Goal: Information Seeking & Learning: Understand process/instructions

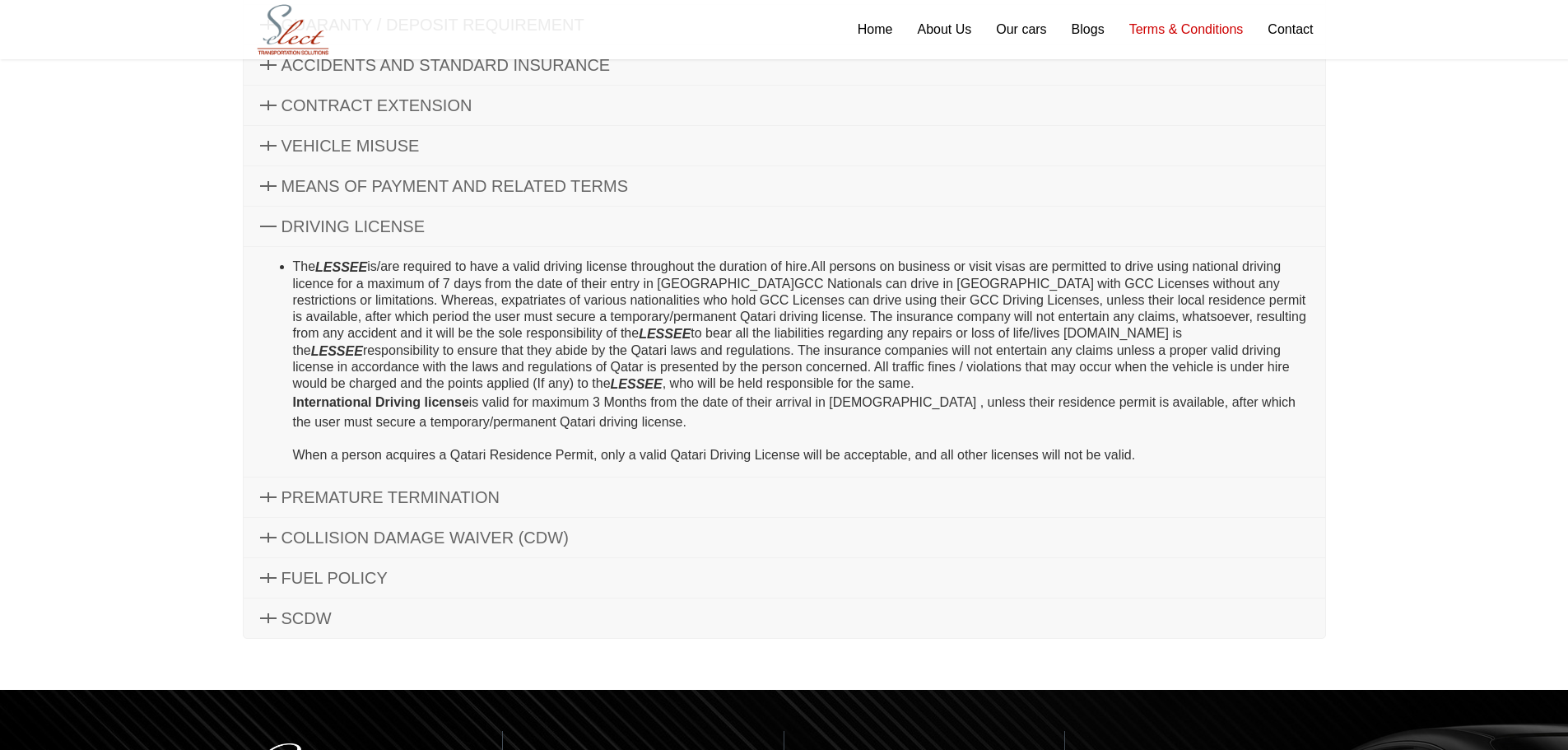
scroll to position [340, 0]
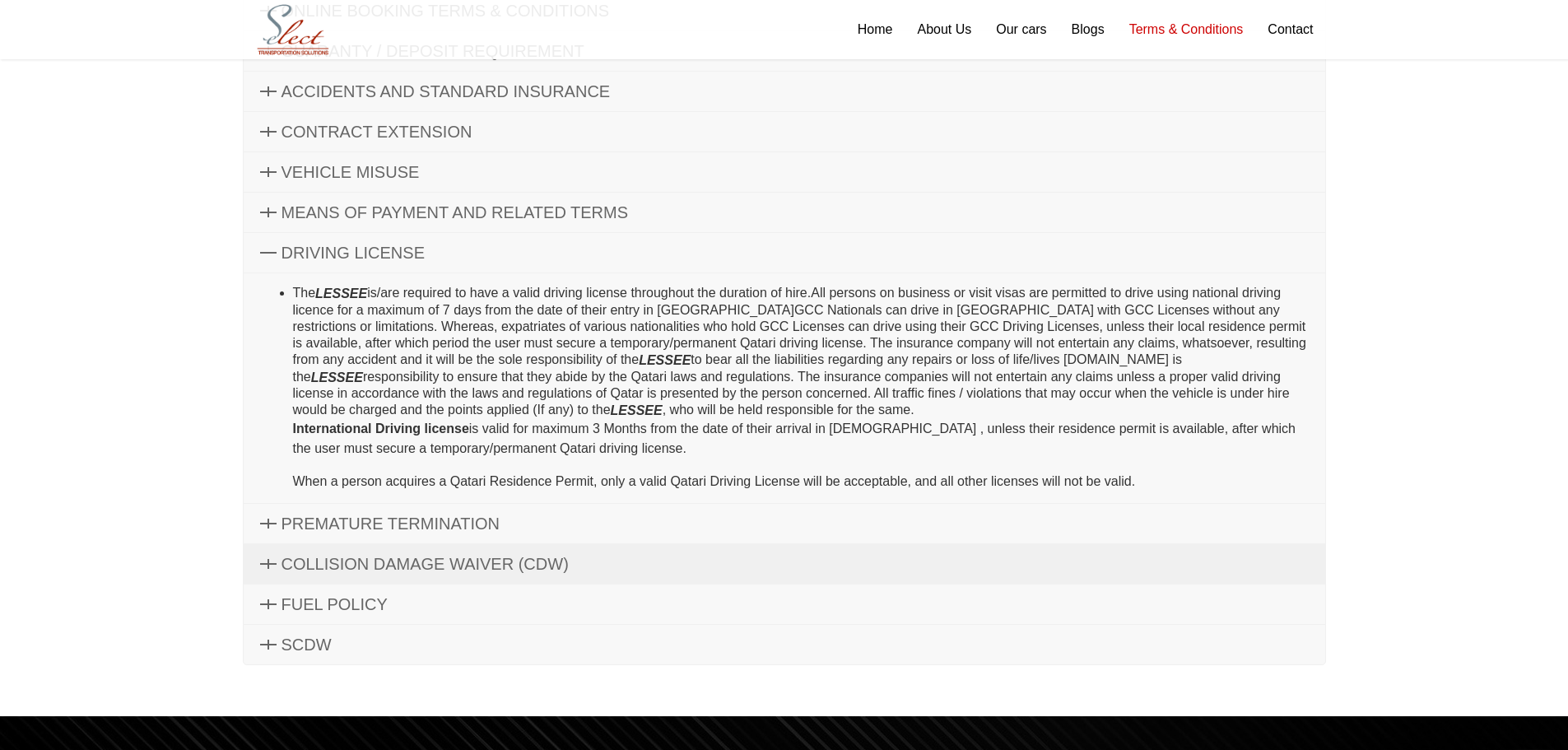
click at [461, 564] on span "COLLISION DAMAGE WAIVER (CDW)" at bounding box center [425, 564] width 288 height 18
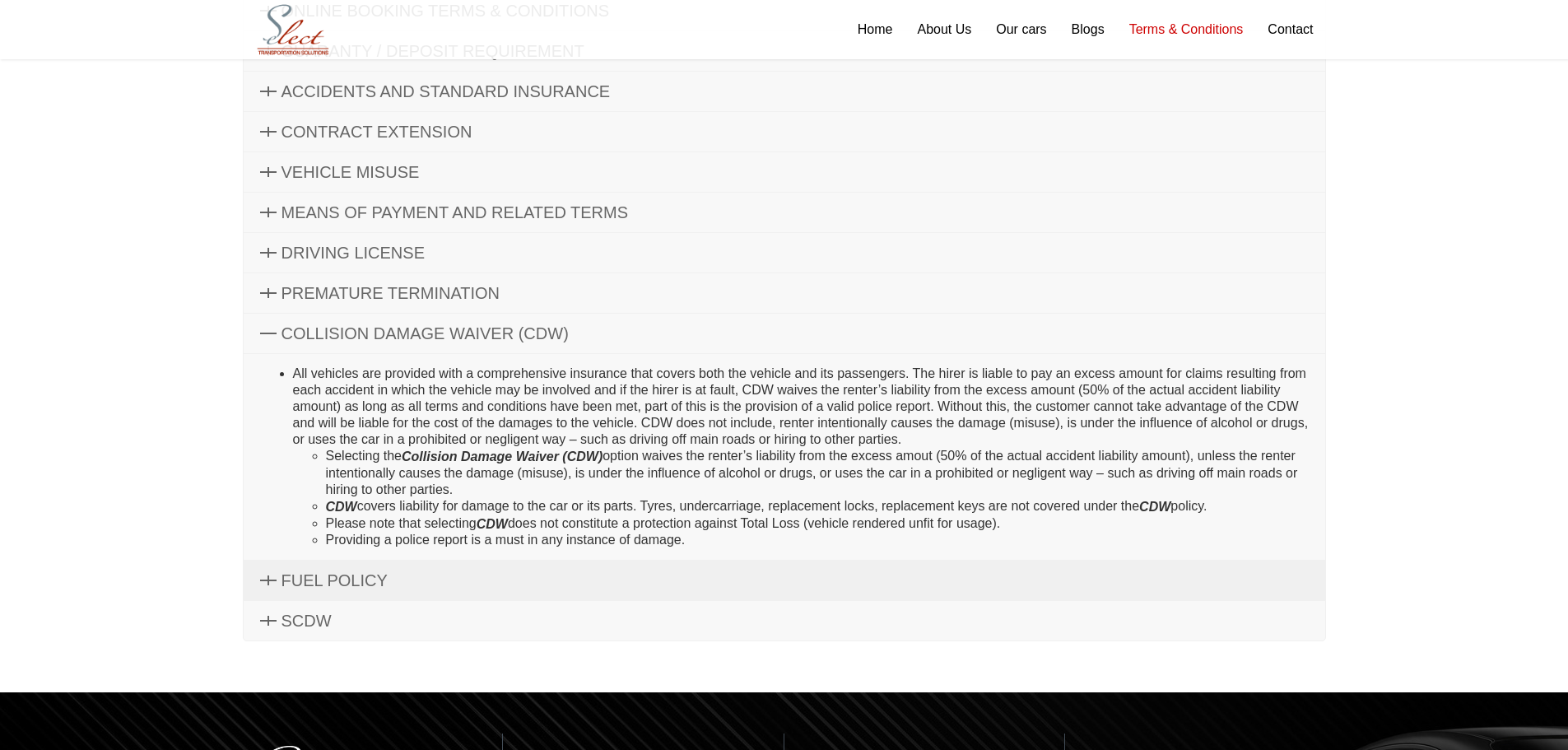
click at [381, 582] on span "FUEL POLICY" at bounding box center [335, 580] width 106 height 18
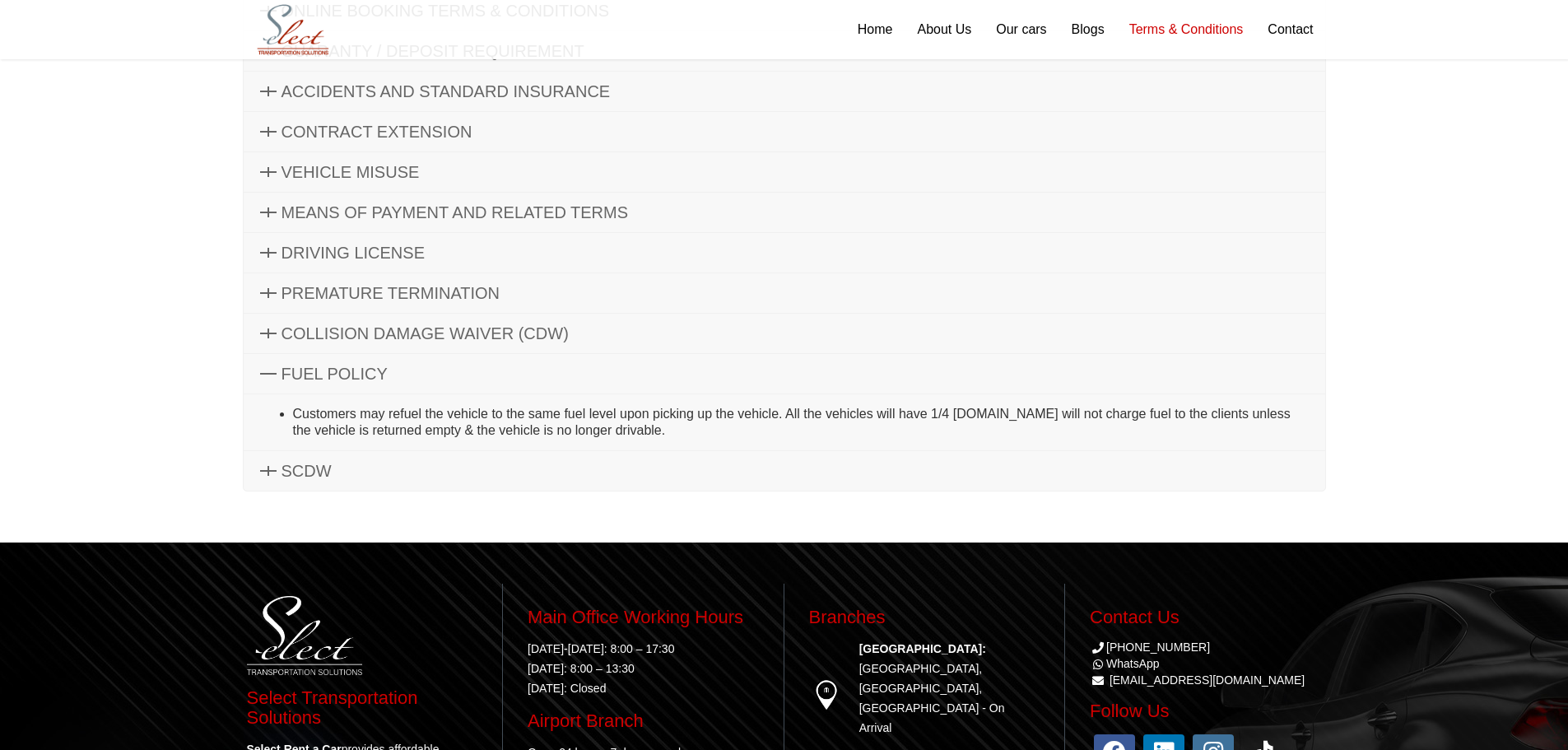
click at [351, 370] on span "FUEL POLICY" at bounding box center [335, 374] width 106 height 18
click at [270, 478] on link "SCDW" at bounding box center [784, 470] width 1082 height 40
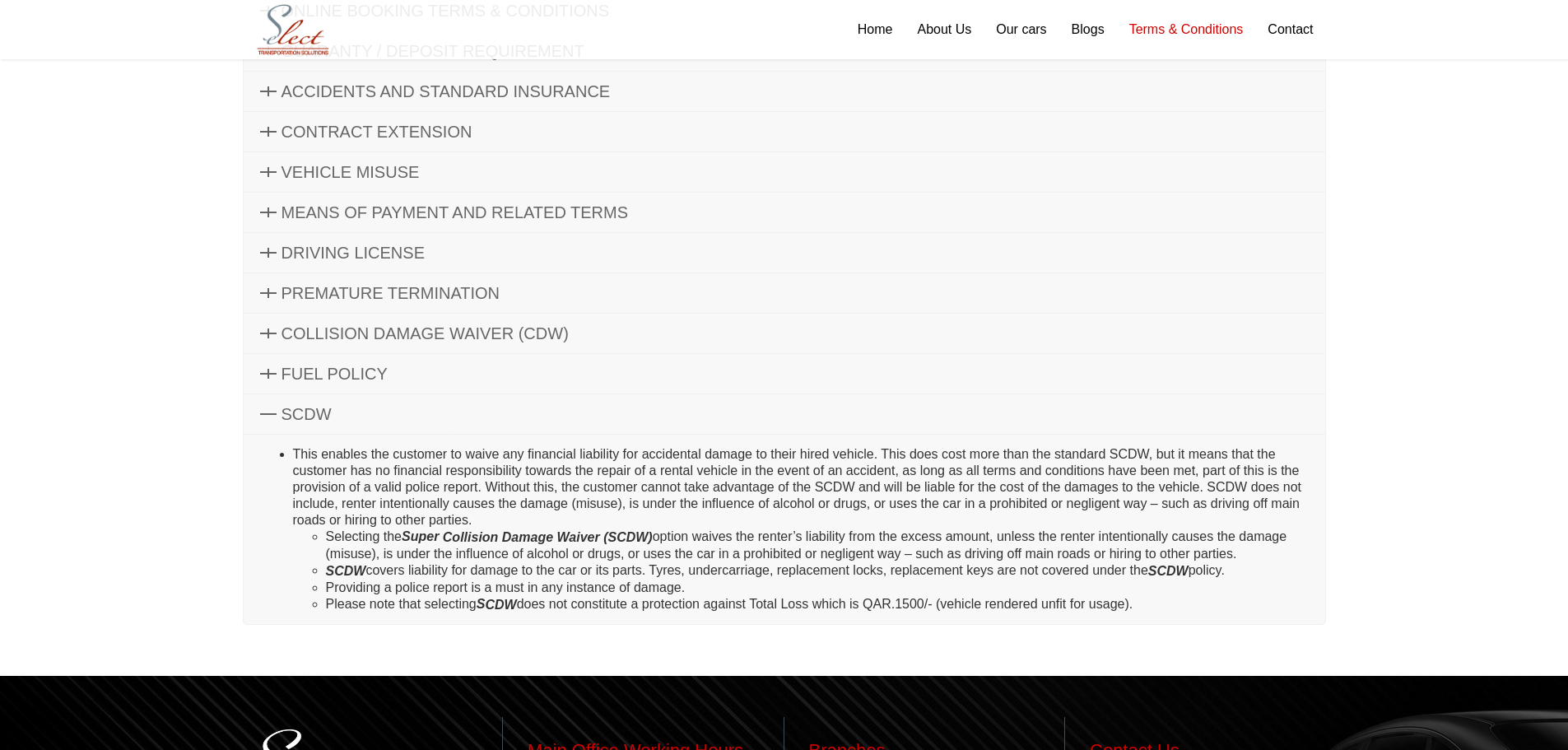
click at [279, 421] on link "SCDW" at bounding box center [784, 414] width 1082 height 40
click at [285, 409] on span "SCDW" at bounding box center [306, 414] width 51 height 18
click at [272, 414] on icon at bounding box center [268, 414] width 17 height 10
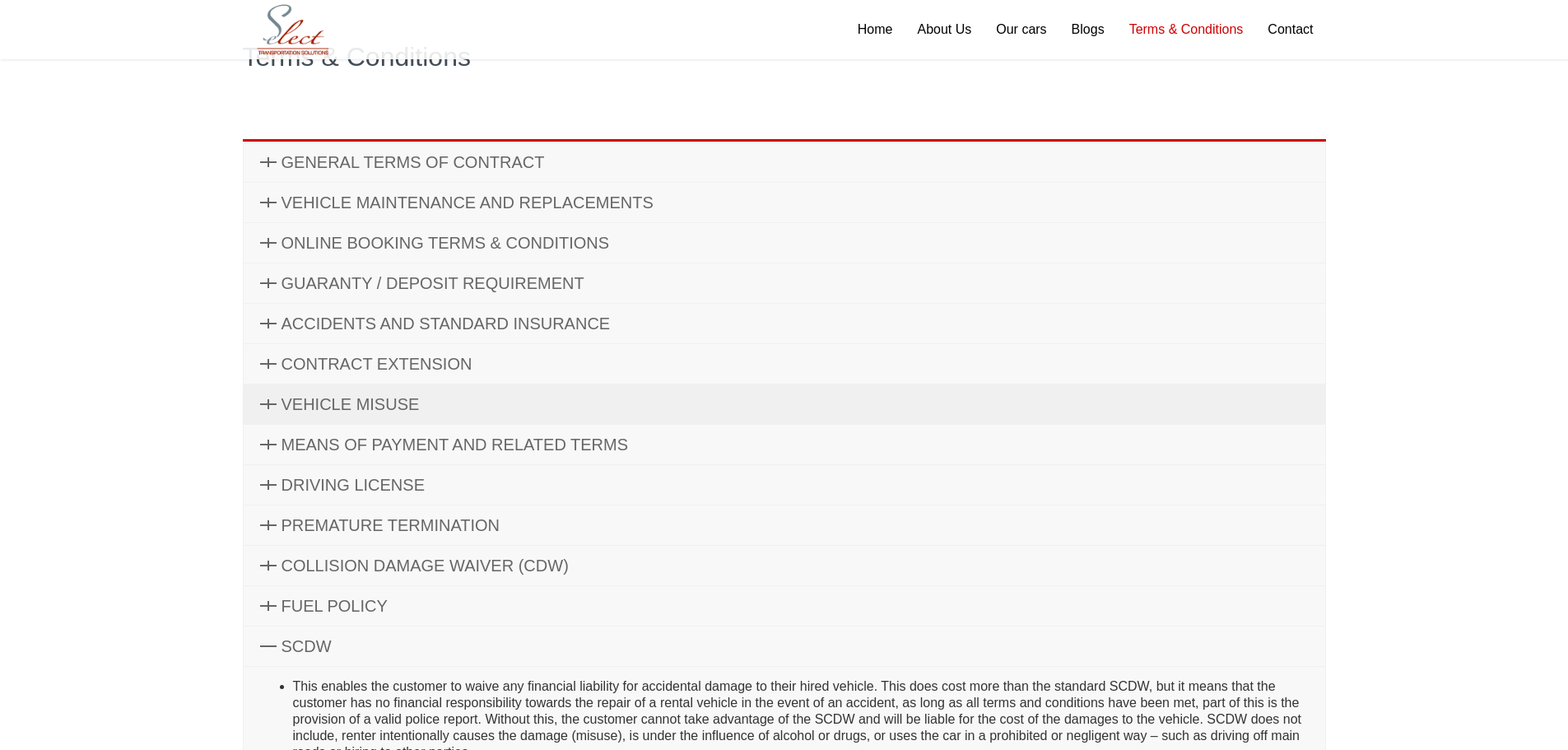
scroll to position [93, 0]
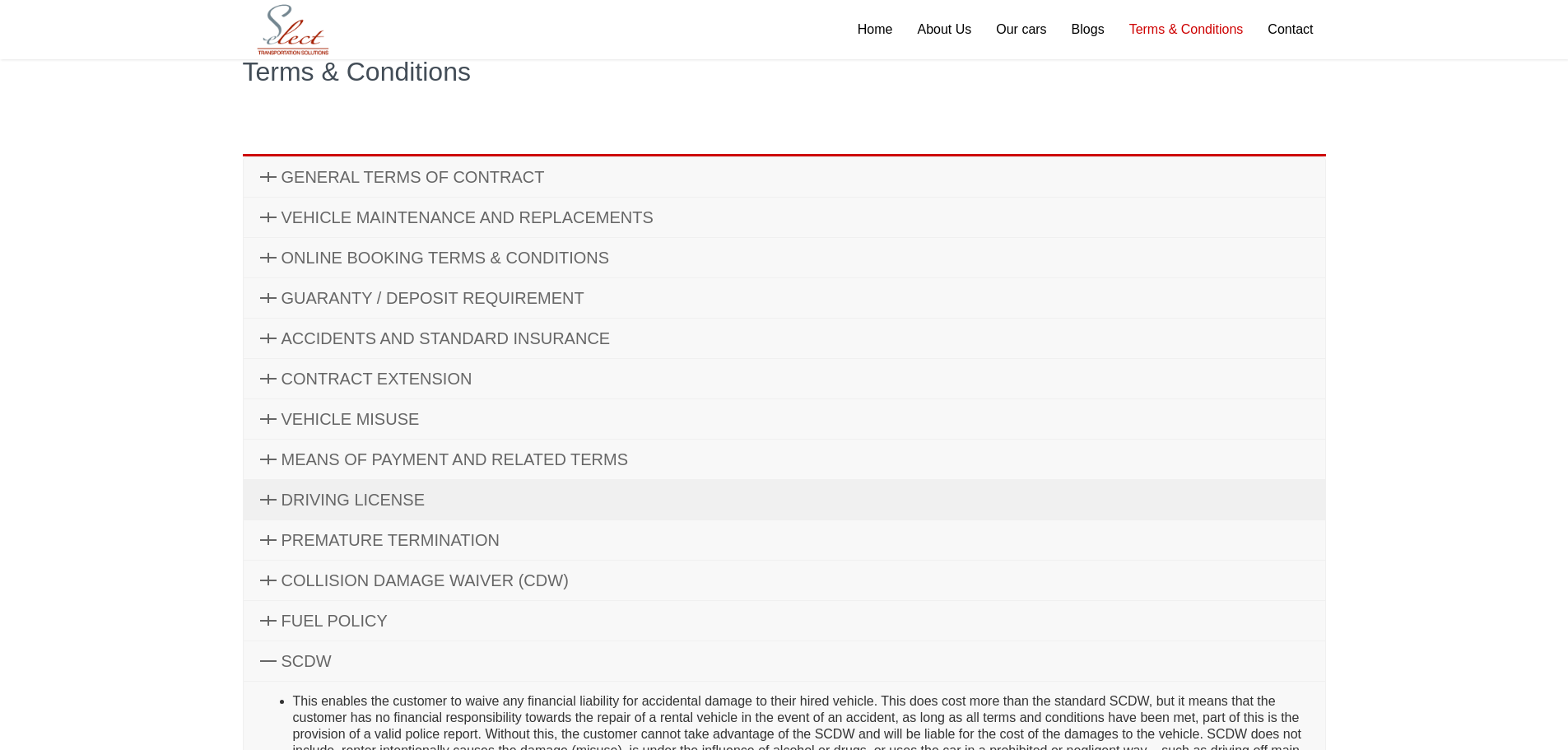
click at [335, 496] on span "DRIVING LICENSE" at bounding box center [352, 500] width 143 height 18
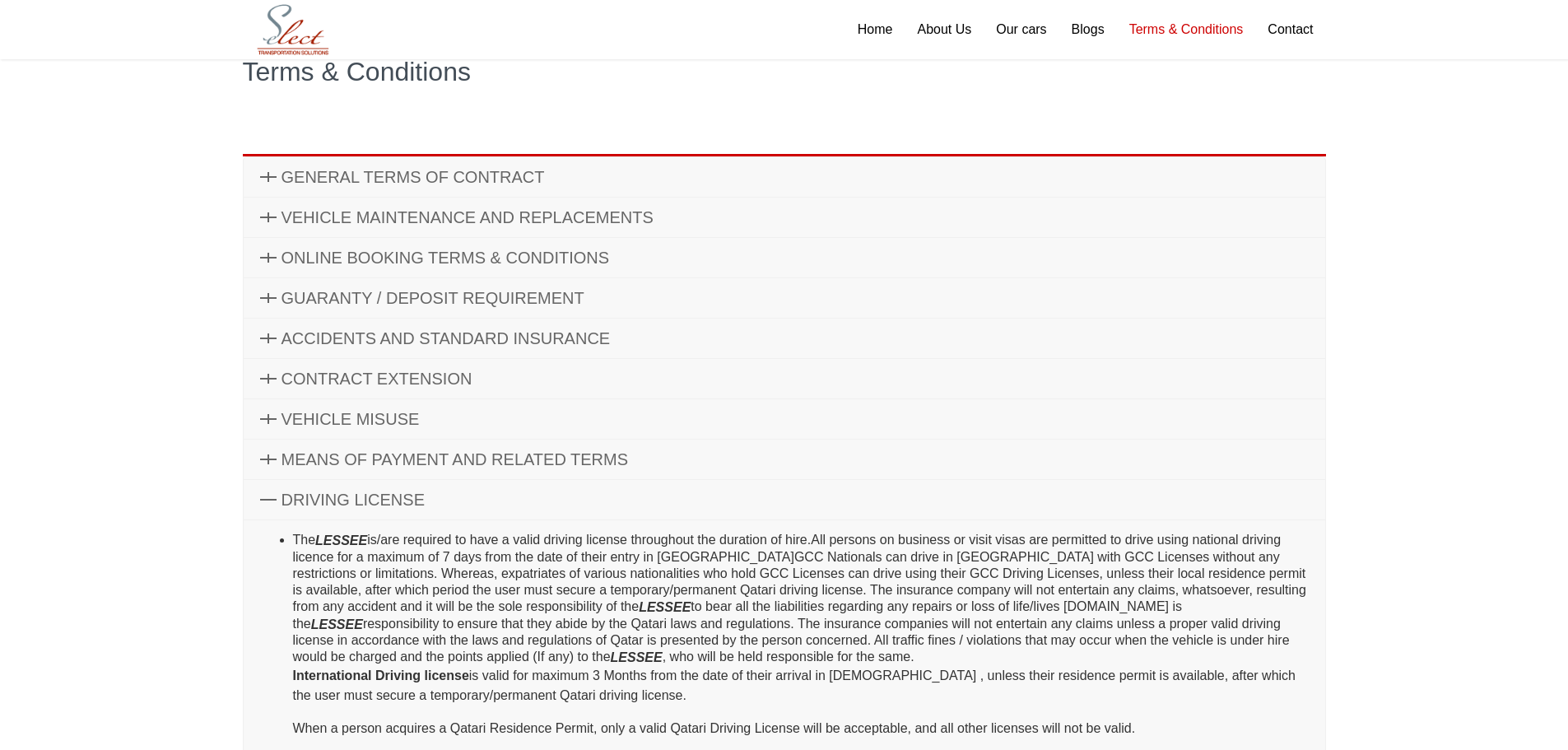
click at [275, 494] on link "DRIVING LICENSE" at bounding box center [784, 500] width 1082 height 40
click at [306, 499] on span "DRIVING LICENSE" at bounding box center [352, 500] width 143 height 18
